Goal: Task Accomplishment & Management: Complete application form

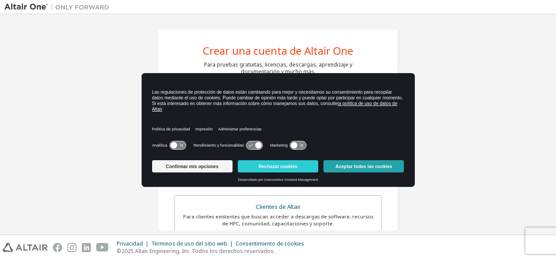
click at [374, 167] on button "Aceptar todas las cookies" at bounding box center [363, 166] width 80 height 12
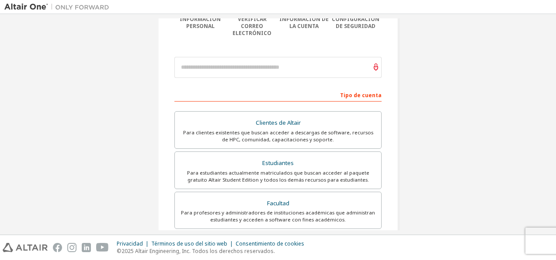
scroll to position [90, 0]
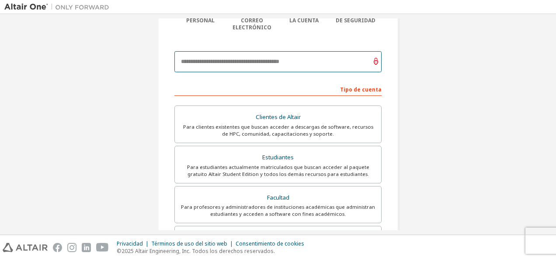
click at [289, 55] on input "email" at bounding box center [277, 61] width 207 height 21
type input "**********"
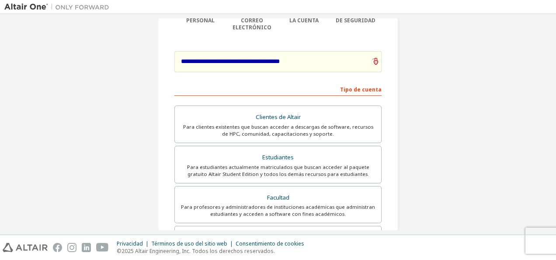
scroll to position [119, 0]
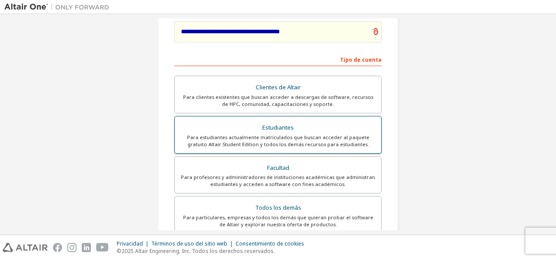
click at [305, 122] on div "Estudiantes" at bounding box center [278, 128] width 196 height 12
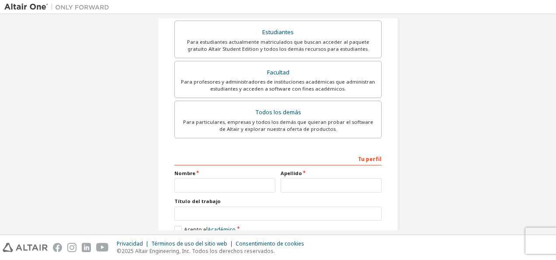
scroll to position [256, 0]
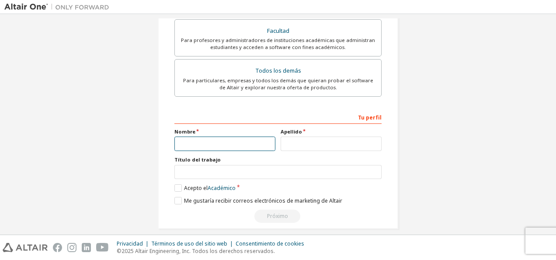
click at [237, 136] on input "text" at bounding box center [224, 143] width 101 height 14
type input "*"
type input "*****"
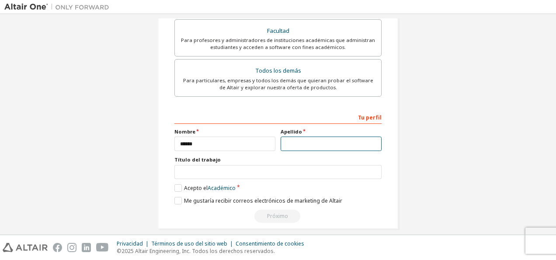
click at [302, 136] on input "text" at bounding box center [331, 143] width 101 height 14
type input "**********"
click at [439, 107] on div "**********" at bounding box center [277, 0] width 547 height 477
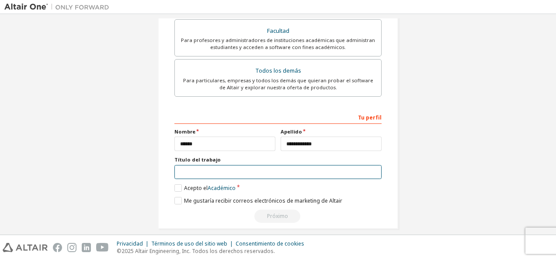
click at [198, 165] on input "text" at bounding box center [277, 172] width 207 height 14
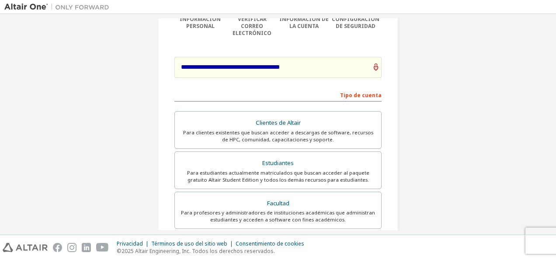
scroll to position [100, 0]
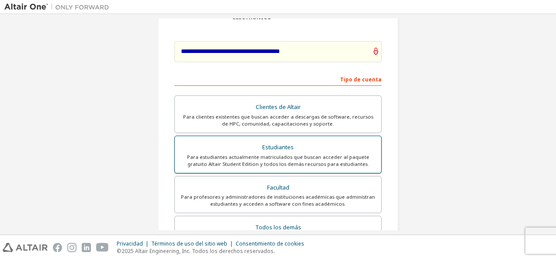
click at [269, 143] on div "Estudiantes" at bounding box center [278, 147] width 196 height 12
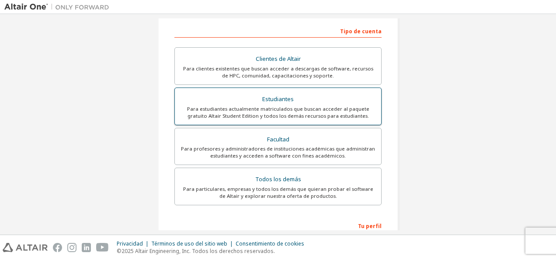
scroll to position [256, 0]
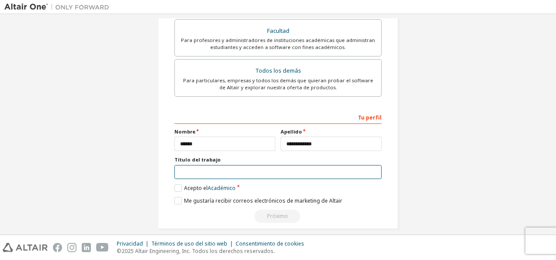
click at [228, 165] on input "text" at bounding box center [277, 172] width 207 height 14
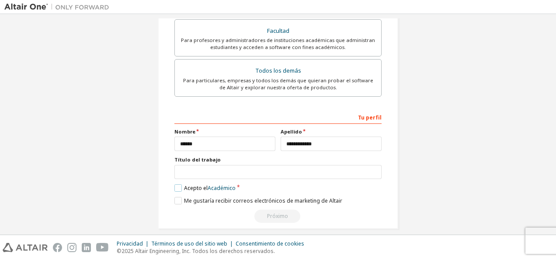
click at [178, 184] on label "Acepto el Académico" at bounding box center [204, 187] width 61 height 7
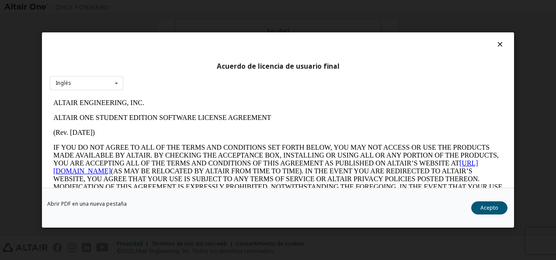
scroll to position [0, 0]
click at [496, 47] on icon at bounding box center [500, 44] width 9 height 8
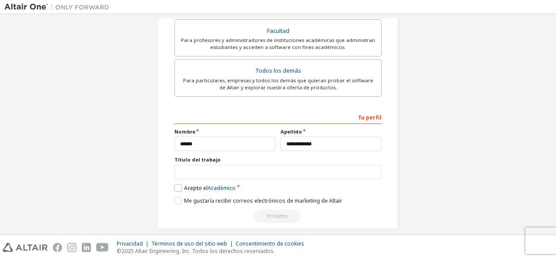
click at [175, 184] on label "Acepto el Académico" at bounding box center [204, 187] width 61 height 7
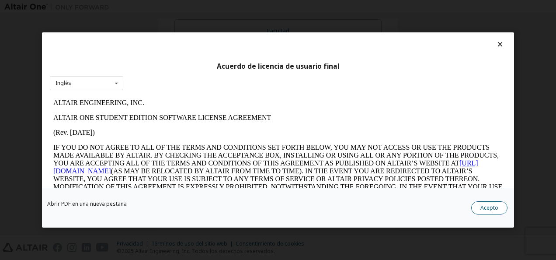
click at [495, 209] on button "Acepto" at bounding box center [489, 207] width 36 height 13
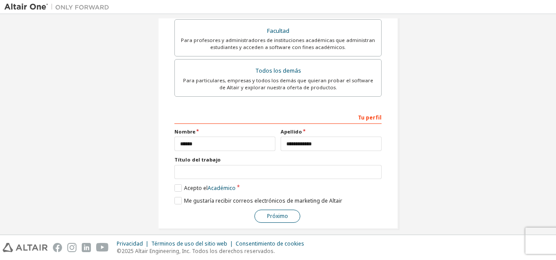
click at [286, 209] on button "Próximo" at bounding box center [277, 215] width 46 height 13
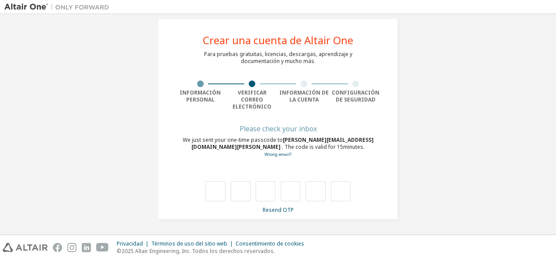
scroll to position [3, 0]
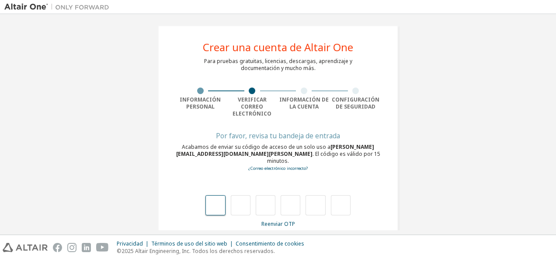
type input "*"
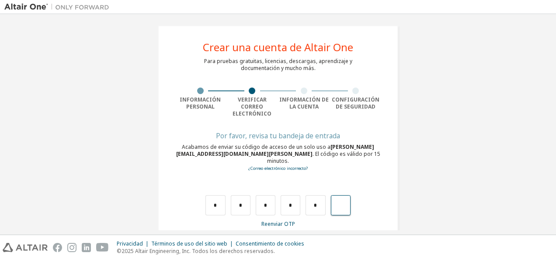
type input "*"
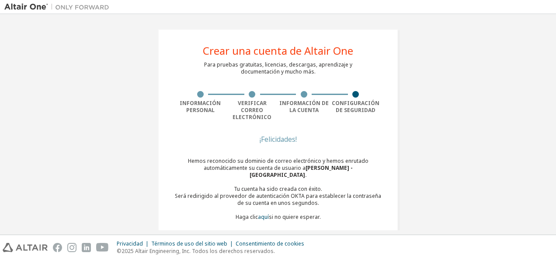
scroll to position [10, 0]
